Goal: Information Seeking & Learning: Learn about a topic

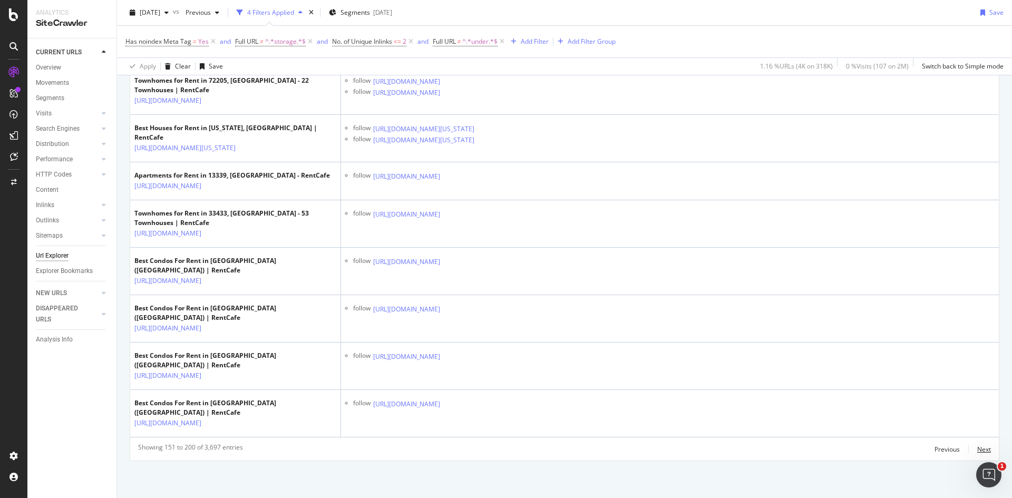
drag, startPoint x: 975, startPoint y: 450, endPoint x: 686, endPoint y: 426, distance: 289.3
click at [977, 450] on div "Next" at bounding box center [984, 449] width 14 height 9
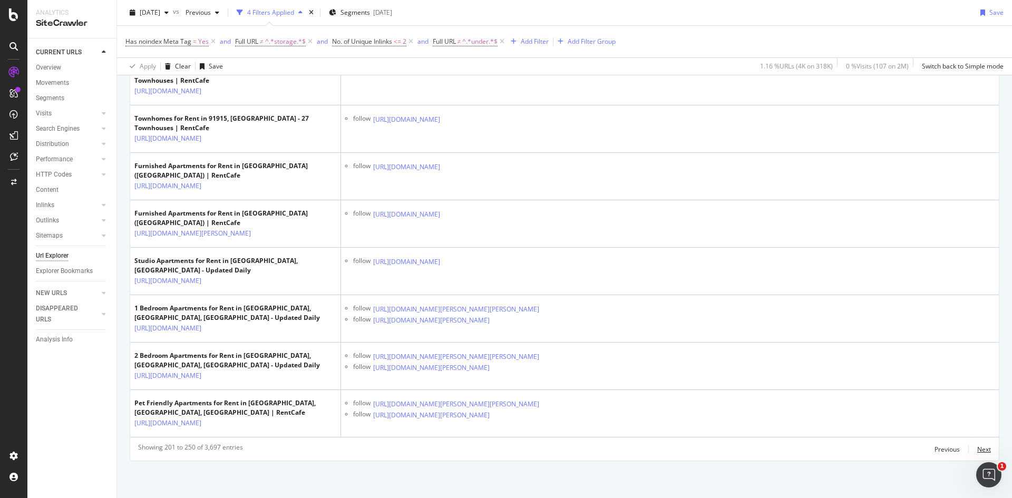
scroll to position [2432, 0]
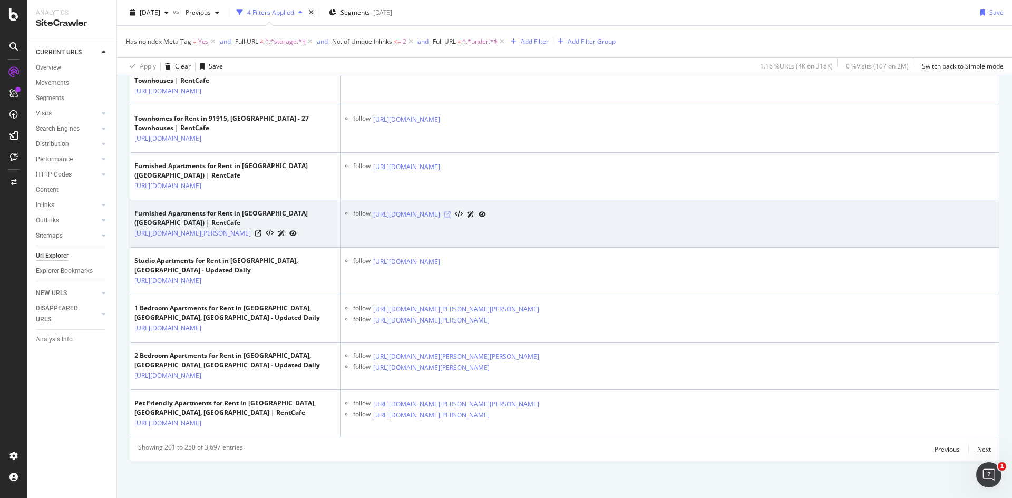
click at [451, 211] on icon at bounding box center [447, 214] width 6 height 6
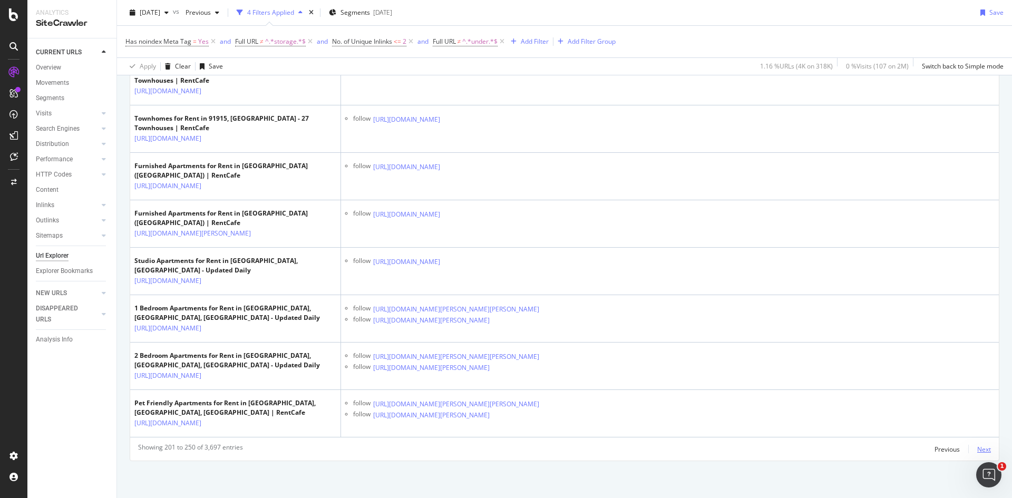
click at [977, 444] on div "Next" at bounding box center [984, 449] width 14 height 12
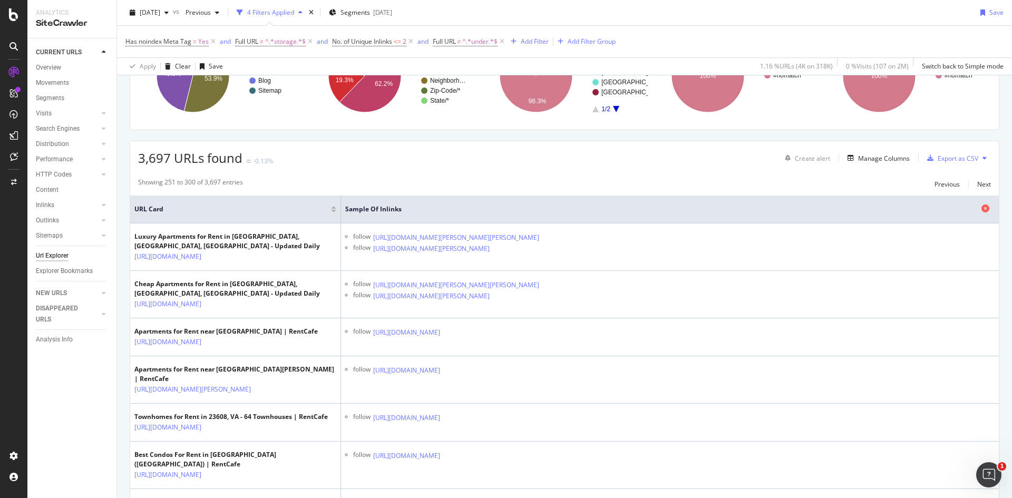
scroll to position [0, 0]
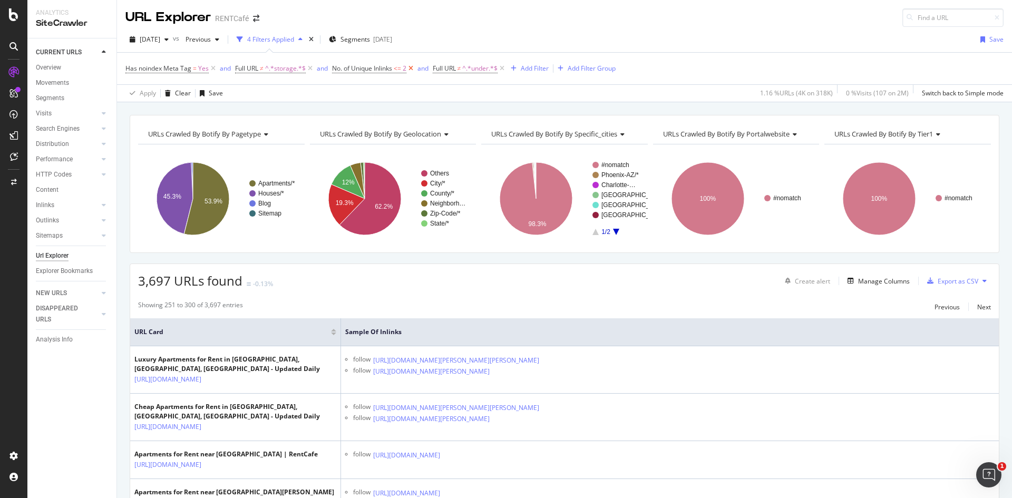
click at [412, 70] on icon at bounding box center [410, 68] width 9 height 11
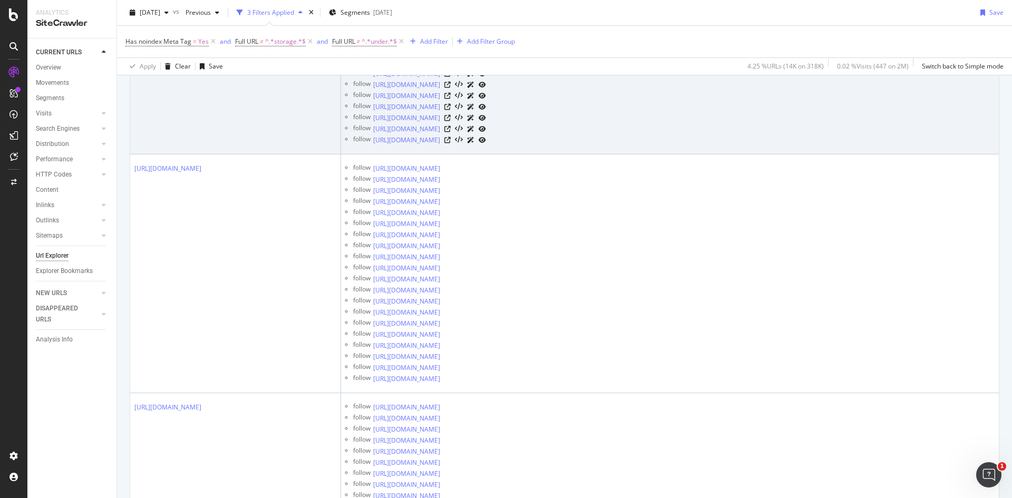
scroll to position [9331, 0]
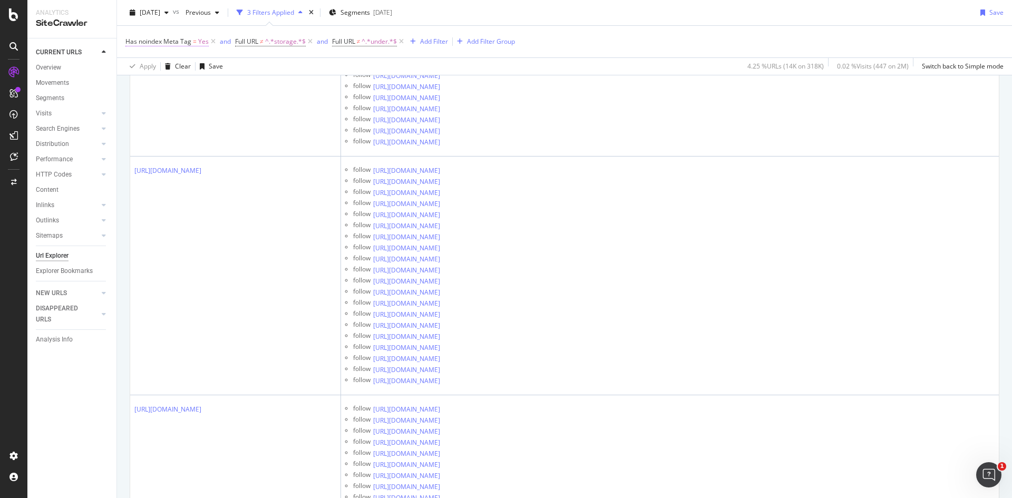
click at [175, 45] on span "Has noindex Meta Tag" at bounding box center [158, 41] width 66 height 9
click at [132, 41] on icon at bounding box center [131, 40] width 3 height 6
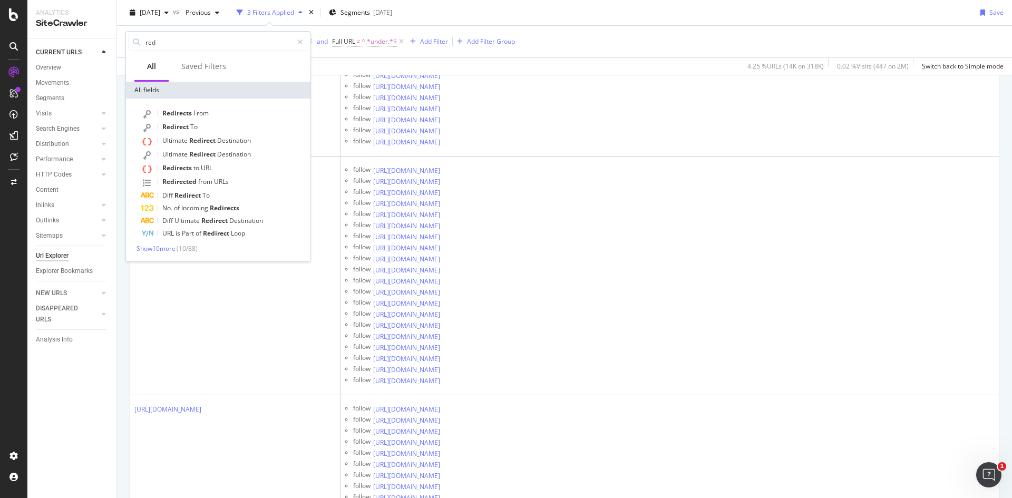
type input "red"
